Goal: Transaction & Acquisition: Book appointment/travel/reservation

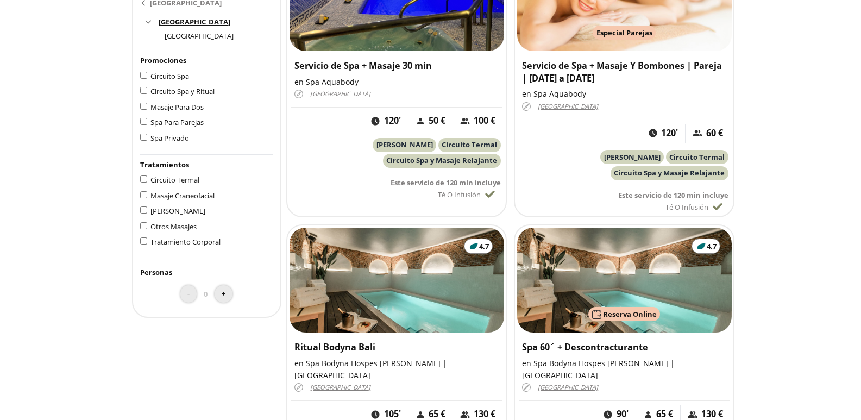
scroll to position [326, 0]
click at [219, 297] on button "+" at bounding box center [224, 294] width 18 height 18
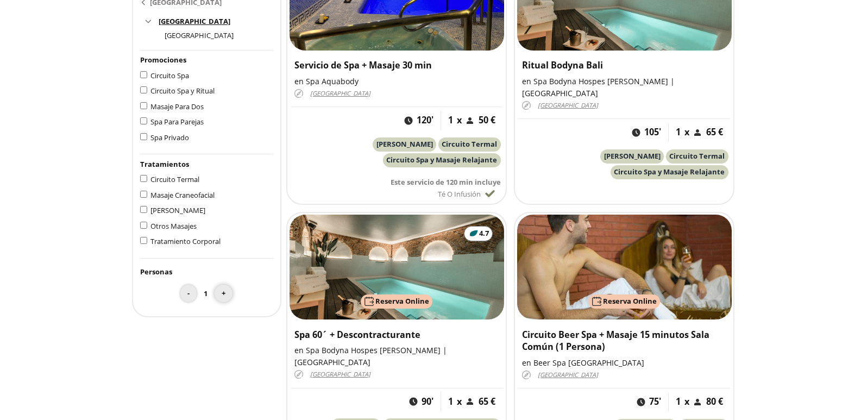
click at [219, 297] on button "+" at bounding box center [224, 294] width 18 height 18
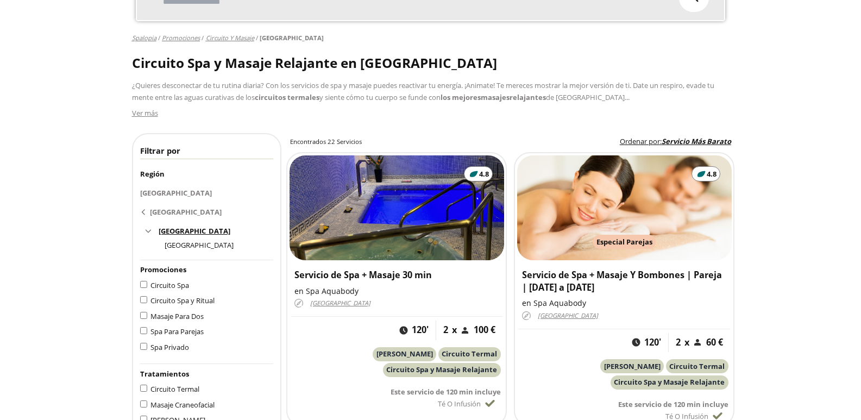
scroll to position [54, 0]
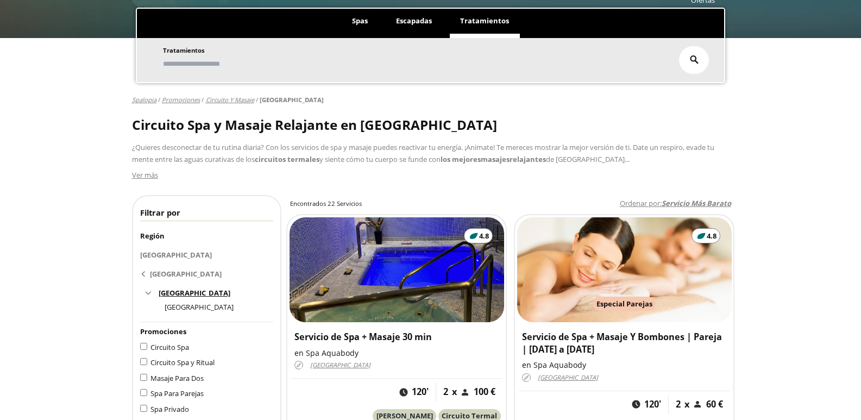
click at [711, 199] on span "Servicio Más Barato" at bounding box center [697, 203] width 70 height 10
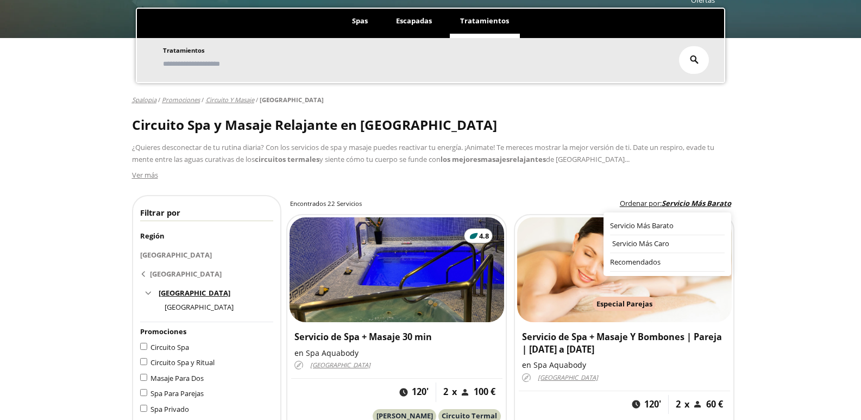
click at [667, 238] on li "Servicio Más Caro" at bounding box center [667, 244] width 115 height 18
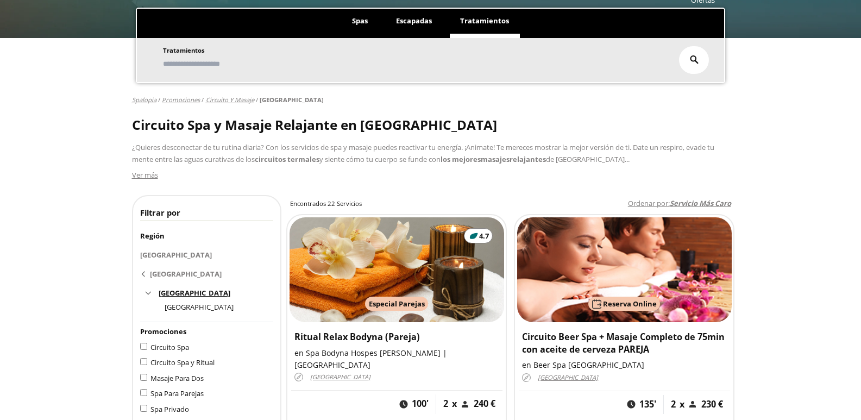
click at [703, 204] on span "Servicio Más Caro" at bounding box center [700, 203] width 61 height 10
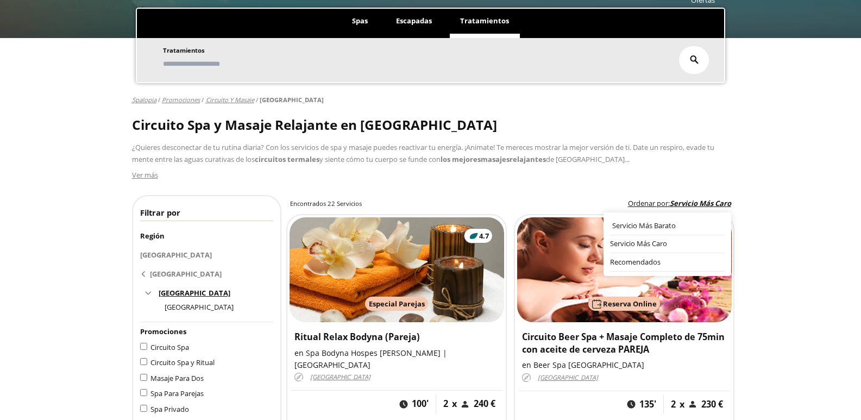
click at [678, 227] on div "Servicio Más Barato" at bounding box center [668, 226] width 112 height 11
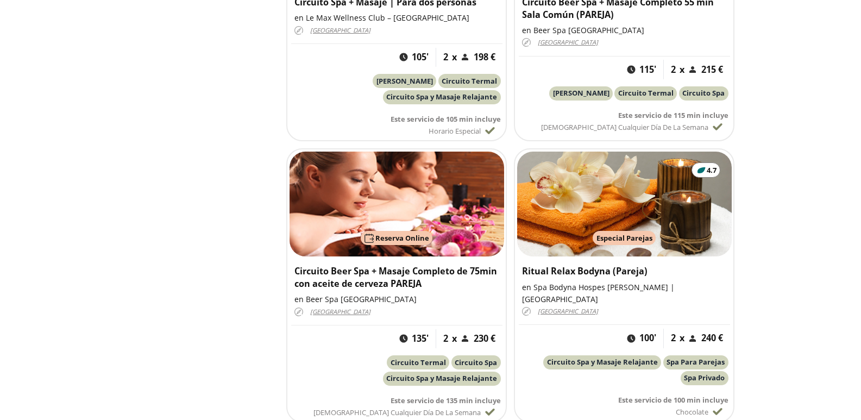
scroll to position [2988, 0]
